Goal: Task Accomplishment & Management: Manage account settings

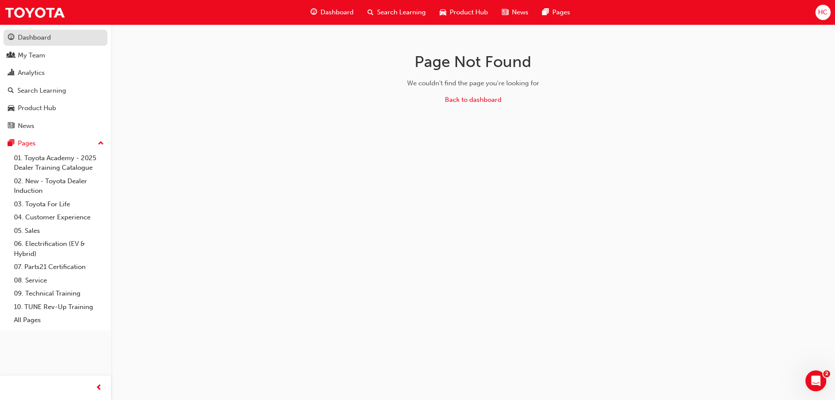
click at [33, 40] on div "Dashboard" at bounding box center [34, 38] width 33 height 10
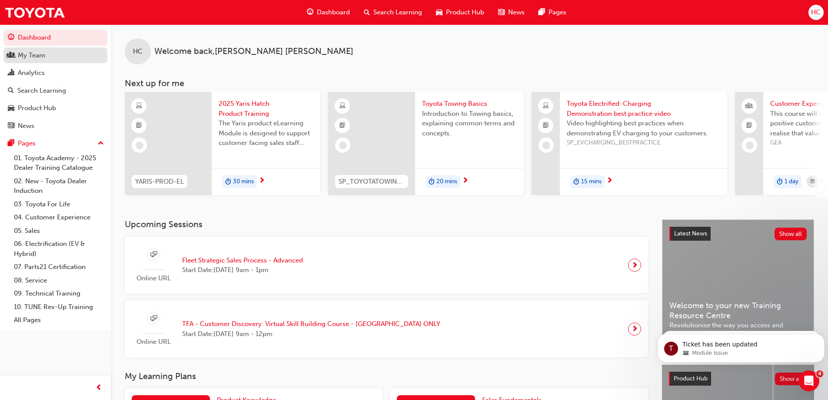
click at [25, 54] on div "My Team" at bounding box center [31, 55] width 27 height 10
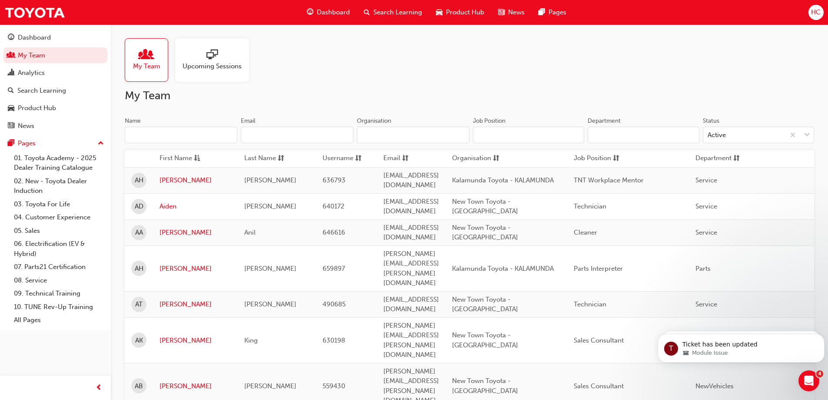
click at [225, 57] on div at bounding box center [212, 55] width 59 height 12
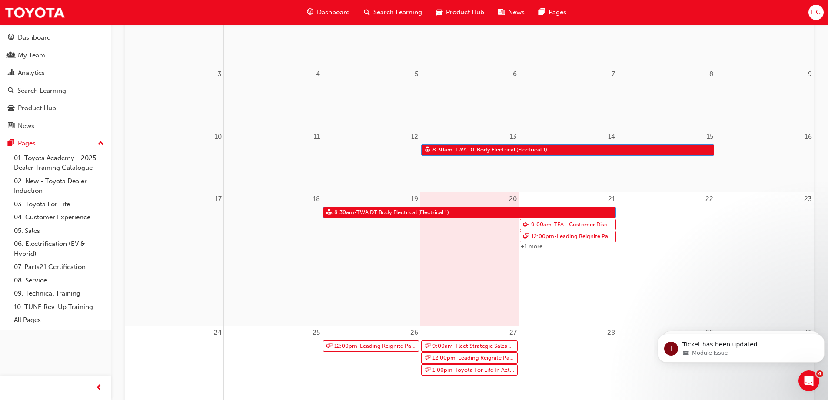
scroll to position [174, 0]
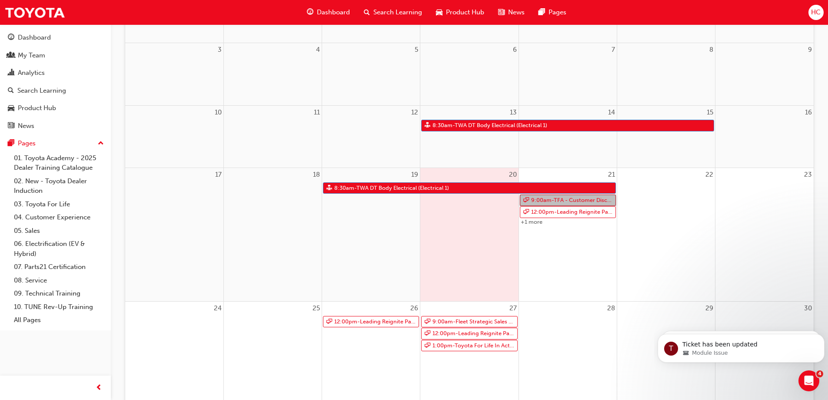
click at [561, 199] on link "9:00am - TFA - Customer Discovery: Virtual Skill Building Course - WA ONLY" at bounding box center [568, 200] width 96 height 12
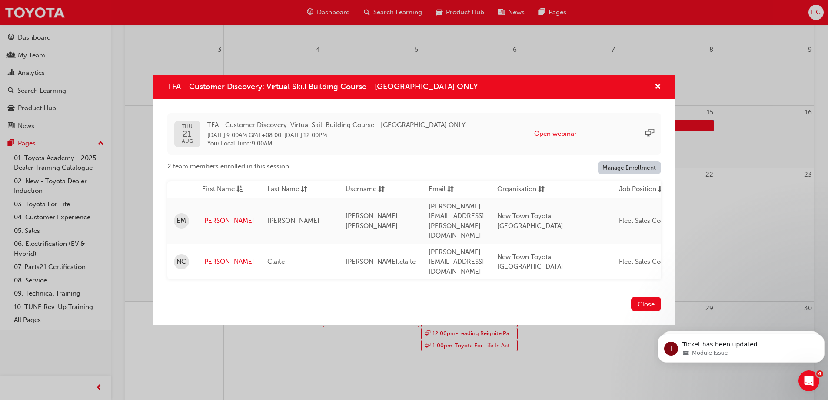
click at [624, 174] on link "Manage Enrollment" at bounding box center [629, 167] width 63 height 13
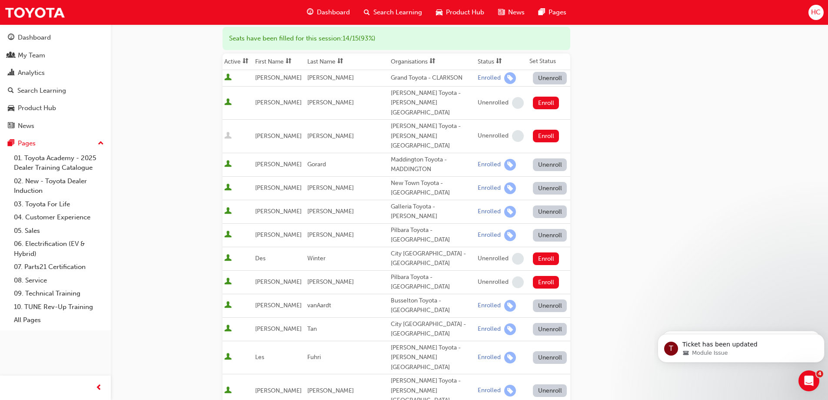
scroll to position [130, 0]
click at [538, 182] on button "Unenroll" at bounding box center [550, 188] width 34 height 13
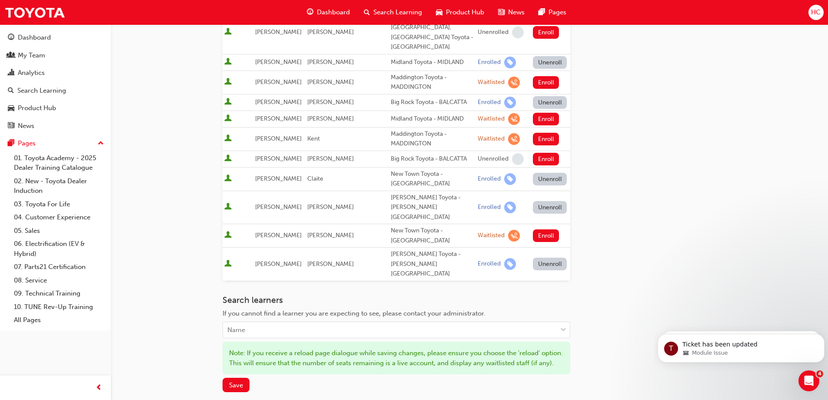
scroll to position [609, 0]
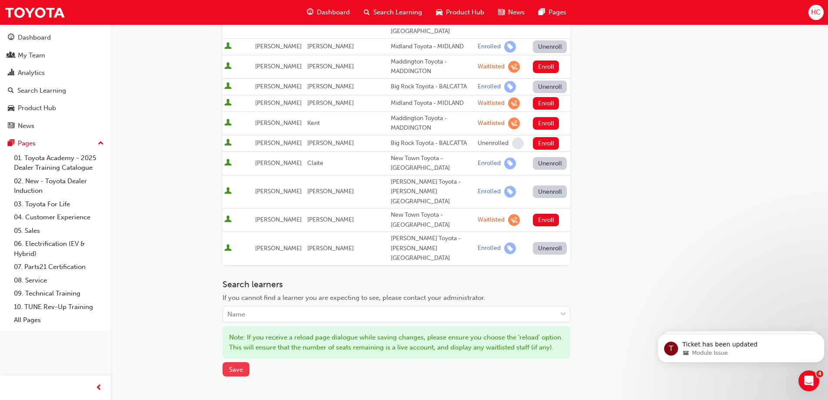
click at [237, 365] on span "Save" at bounding box center [236, 369] width 14 height 8
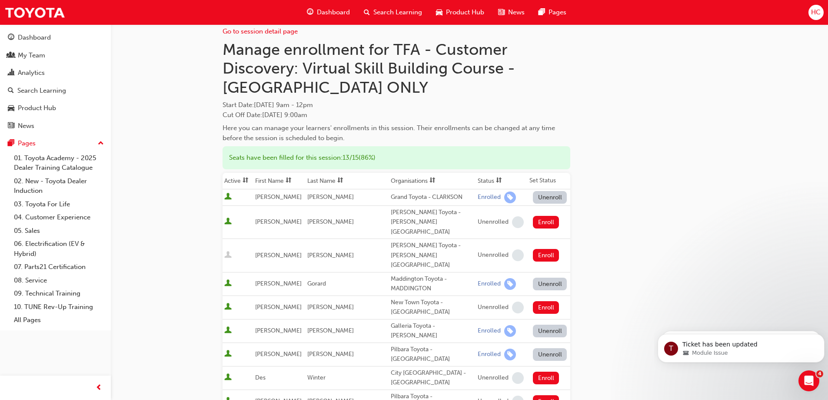
scroll to position [0, 0]
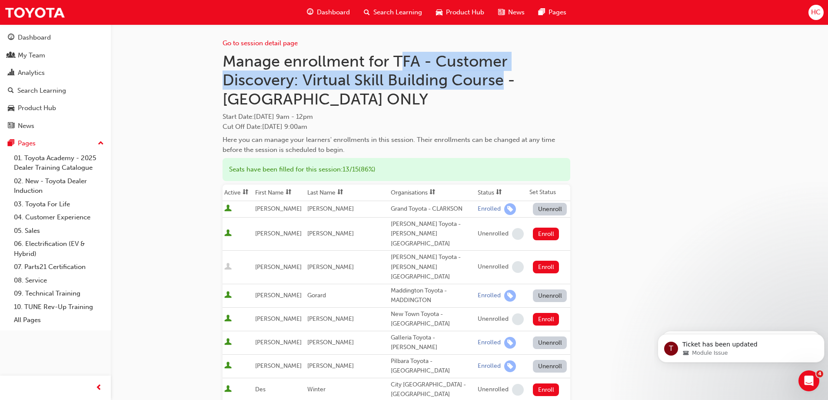
drag, startPoint x: 398, startPoint y: 57, endPoint x: 500, endPoint y: 79, distance: 104.9
click at [500, 79] on h1 "Manage enrollment for TFA - Customer Discovery: Virtual Skill Building Course -…" at bounding box center [397, 80] width 348 height 57
copy h1 "FA - Customer Discovery: Virtual Skill Building Course"
click at [375, 11] on span "Search Learning" at bounding box center [397, 12] width 49 height 10
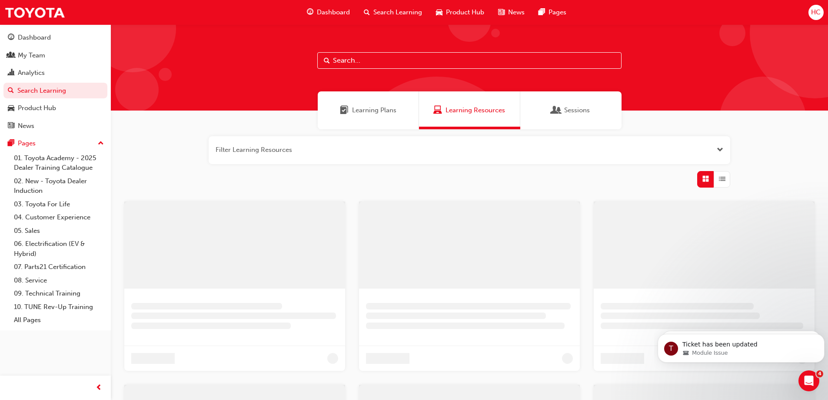
click at [361, 61] on input "text" at bounding box center [469, 60] width 304 height 17
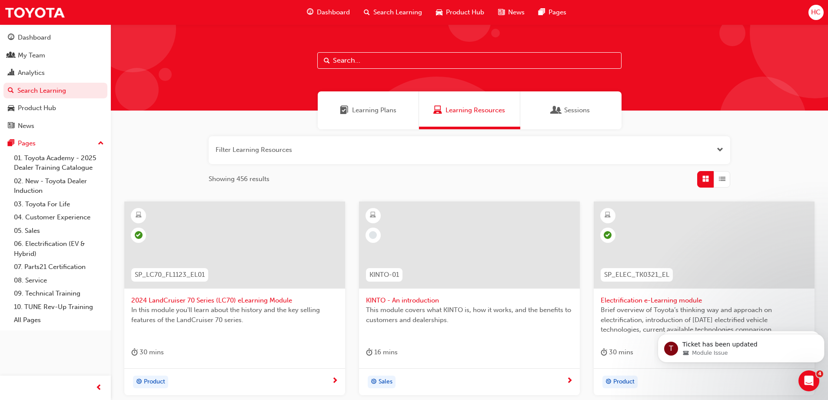
paste input "FA - Customer Discovery: Virtual Skill Building Course"
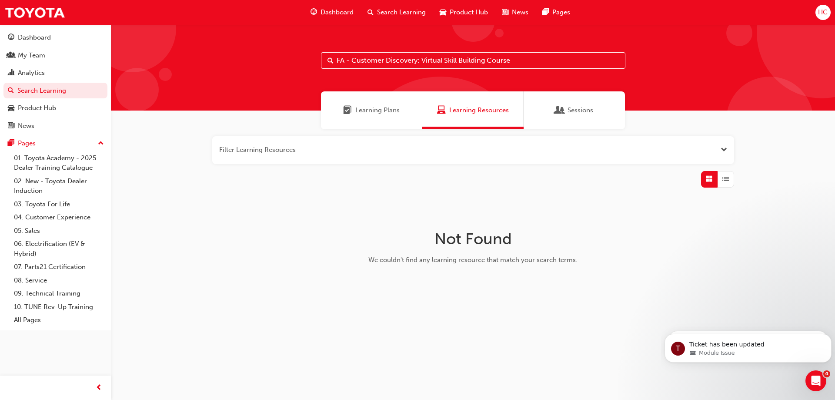
drag, startPoint x: 351, startPoint y: 60, endPoint x: 310, endPoint y: 60, distance: 40.4
click at [310, 60] on div "FA - Customer Discovery: Virtual Skill Building Course" at bounding box center [473, 67] width 724 height 86
type input "Customer Discovery: Virtual Skill Building Course"
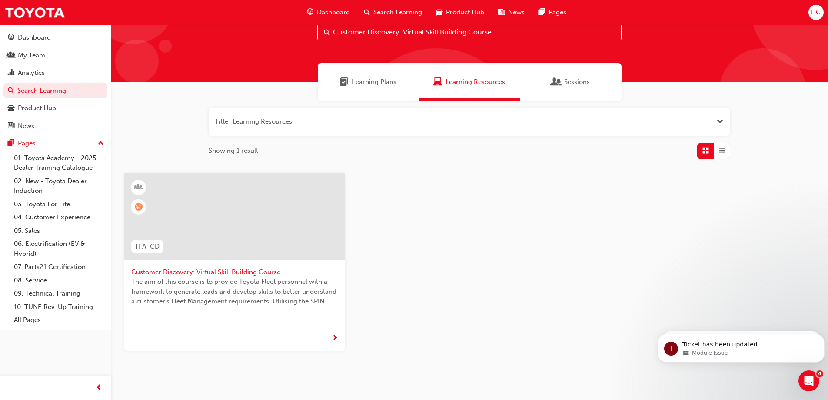
scroll to position [63, 0]
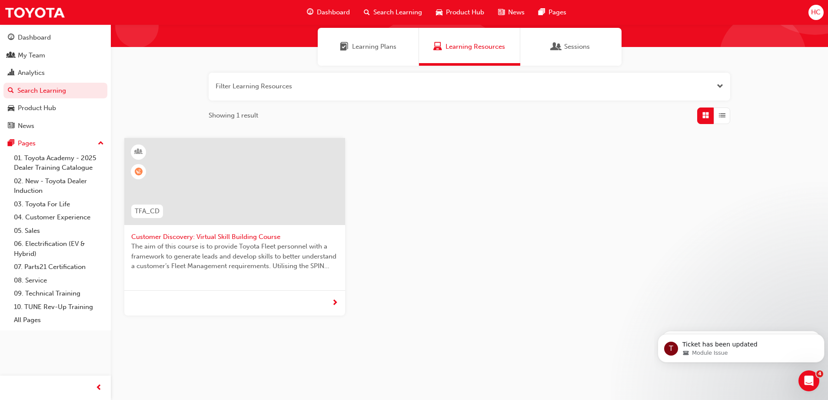
click at [223, 234] on span "Customer Discovery: Virtual Skill Building Course" at bounding box center [234, 237] width 207 height 10
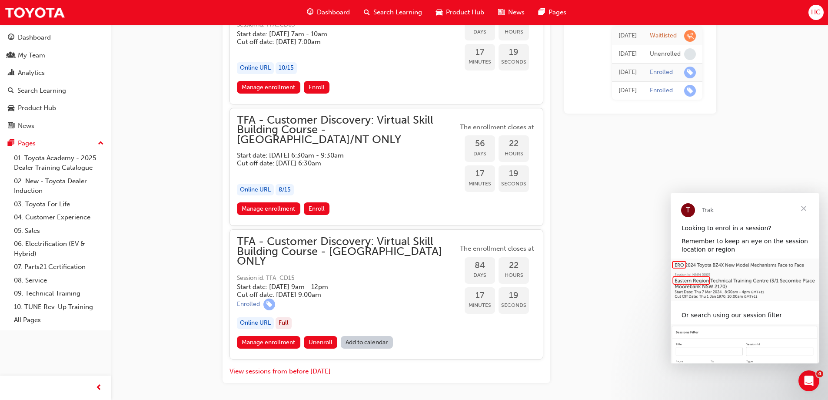
scroll to position [1187, 0]
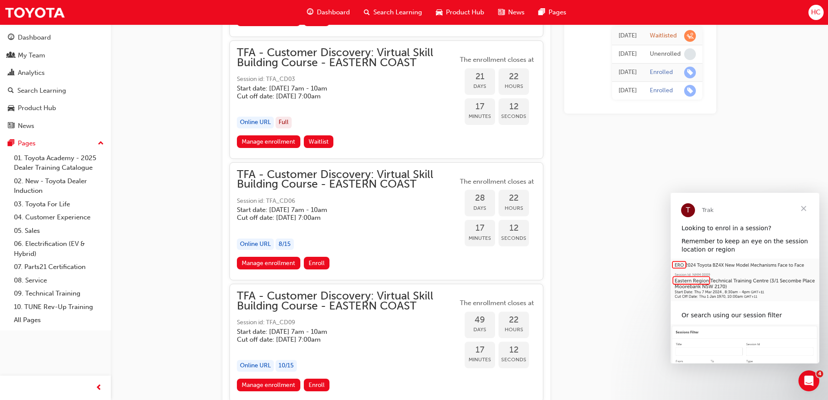
drag, startPoint x: 778, startPoint y: 39, endPoint x: 780, endPoint y: 51, distance: 12.5
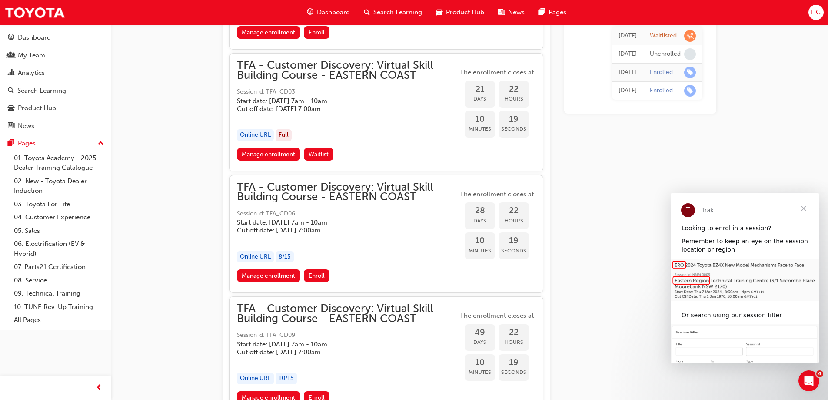
scroll to position [1174, 0]
